Goal: Task Accomplishment & Management: Manage account settings

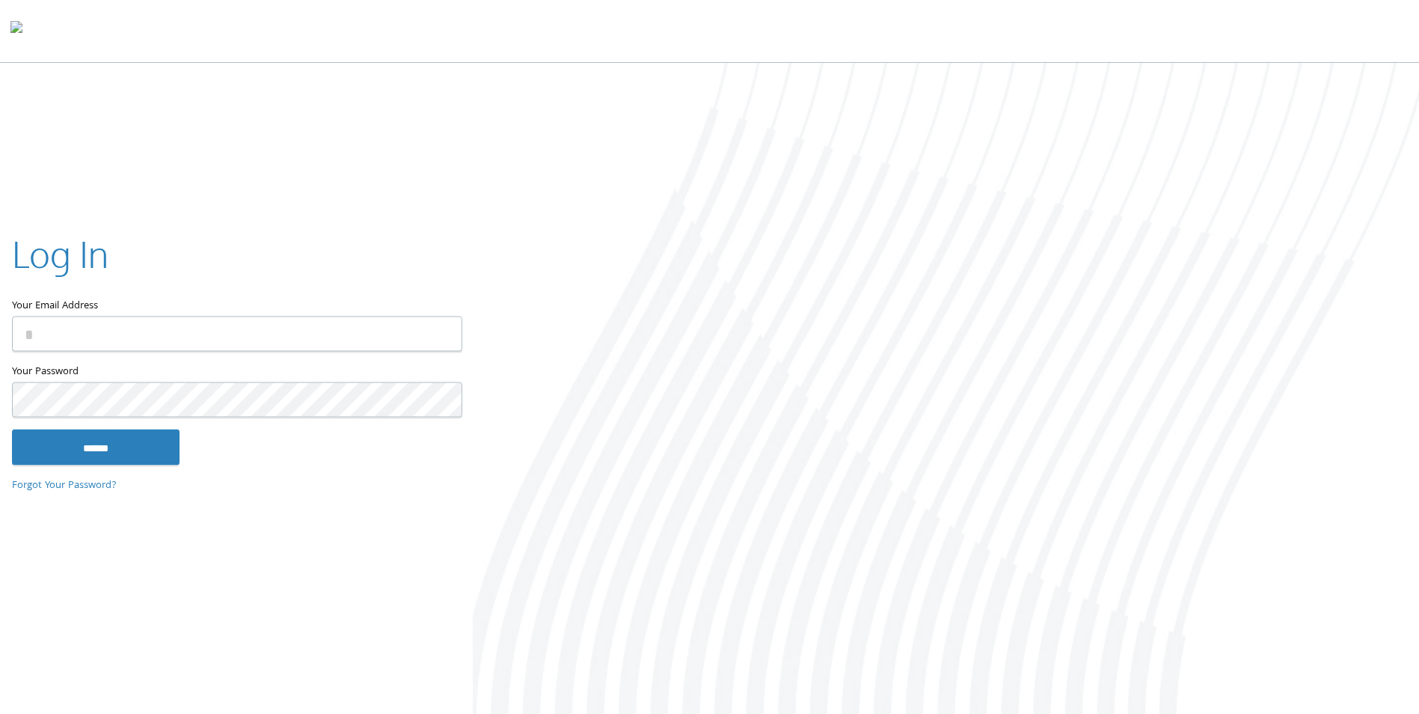
click at [231, 324] on input "Your Email Address" at bounding box center [237, 333] width 450 height 35
type input "**********"
click at [12, 429] on input "******" at bounding box center [96, 447] width 168 height 36
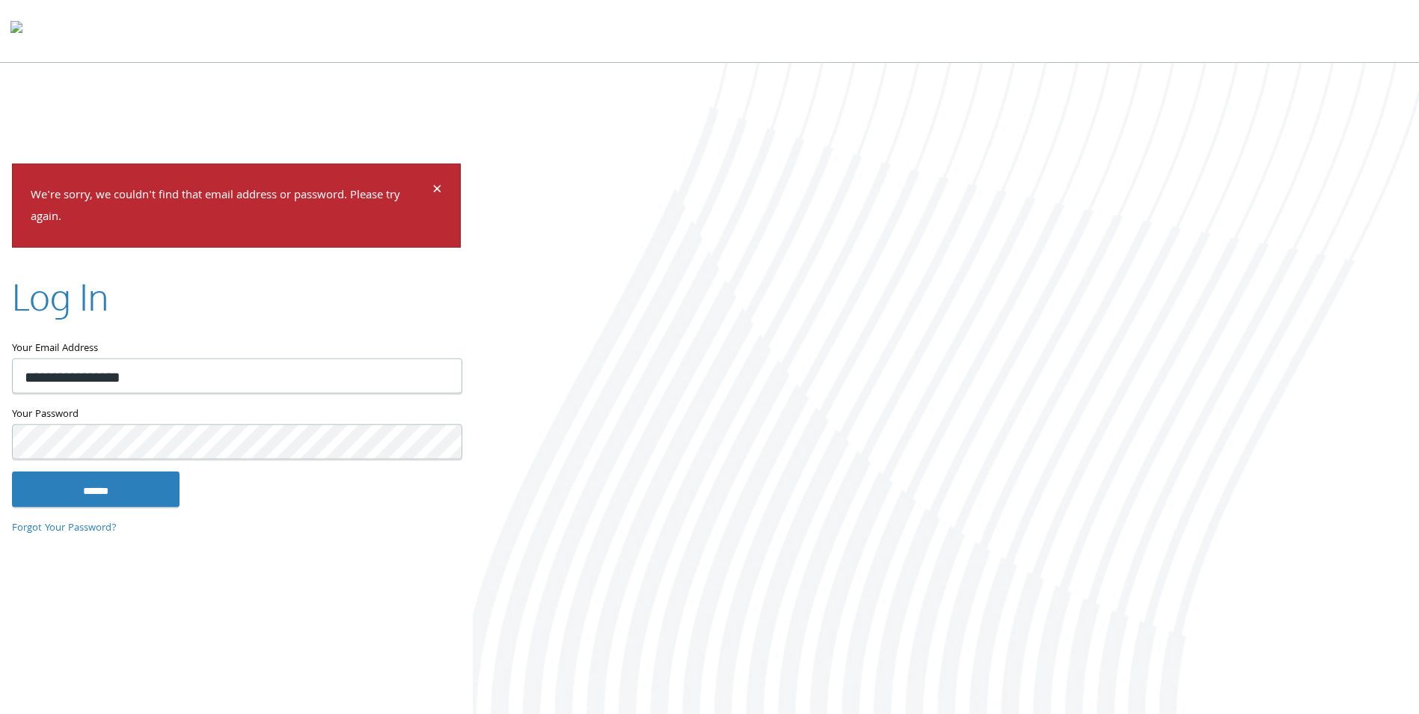
click at [12, 470] on input "******" at bounding box center [96, 488] width 168 height 36
